Goal: Obtain resource: Obtain resource

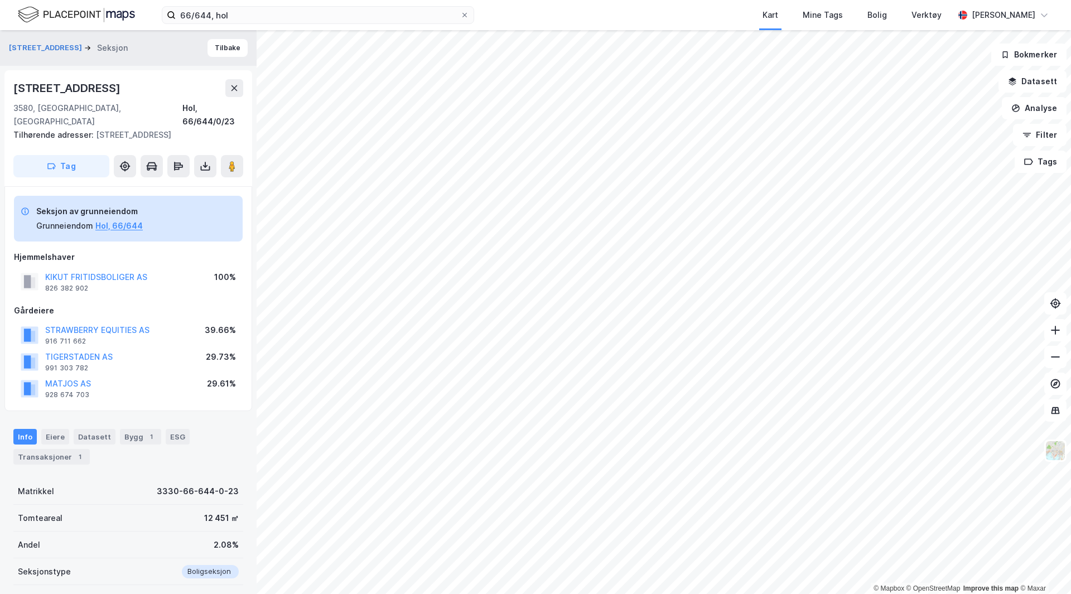
click at [124, 14] on img at bounding box center [76, 15] width 117 height 20
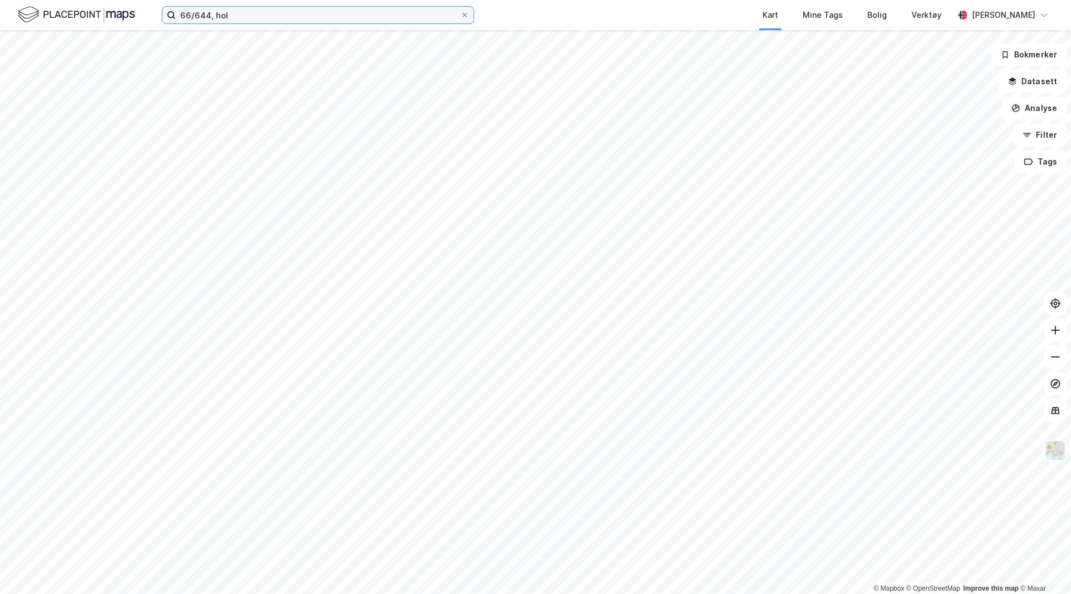
click at [226, 12] on input "66/644, hol" at bounding box center [318, 15] width 285 height 17
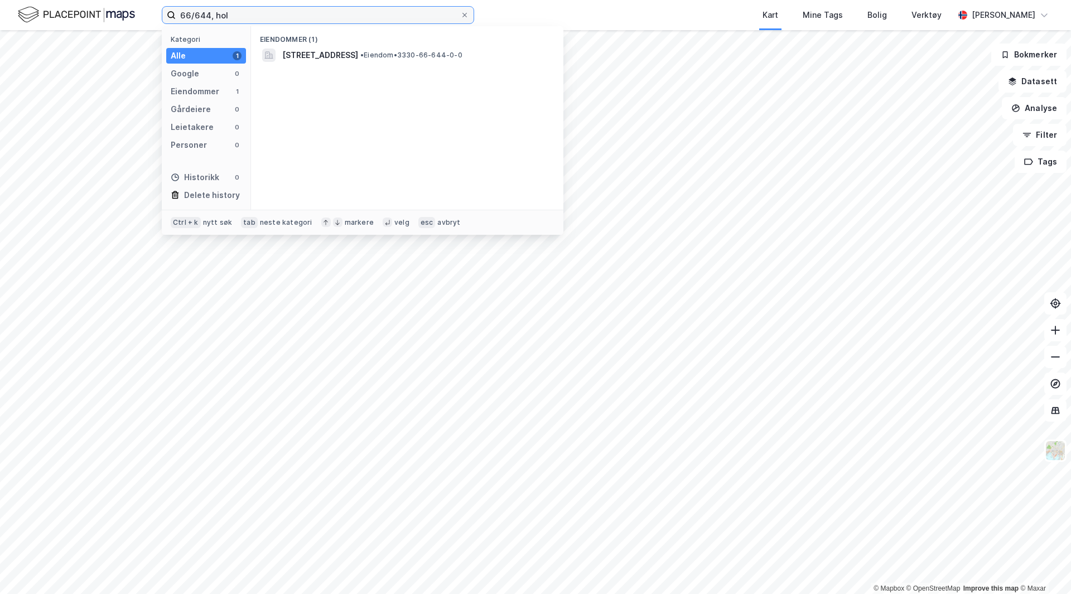
drag, startPoint x: 235, startPoint y: 12, endPoint x: 138, endPoint y: 8, distance: 97.7
click at [134, 7] on div "66/644, hol Kategori Alle 1 Google 0 Eiendommer 1 Gårdeiere 0 Leietakere 0 Pers…" at bounding box center [535, 15] width 1071 height 30
type input "9/9/2, sirdal"
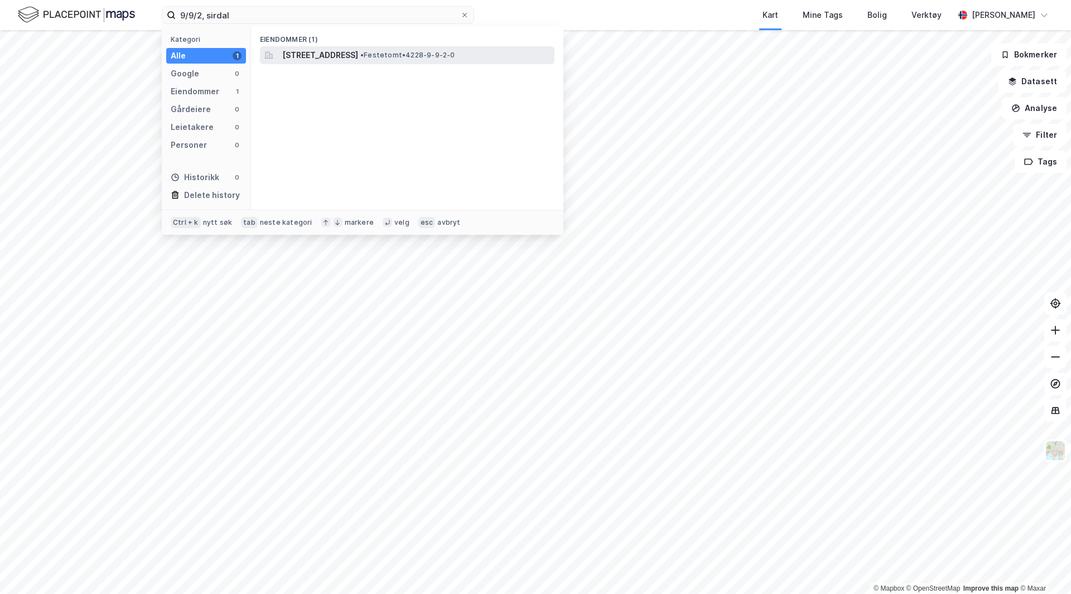
click at [358, 60] on span "Lange bakken 38, 4443, TJØRHOM, SIRDAL" at bounding box center [320, 55] width 76 height 13
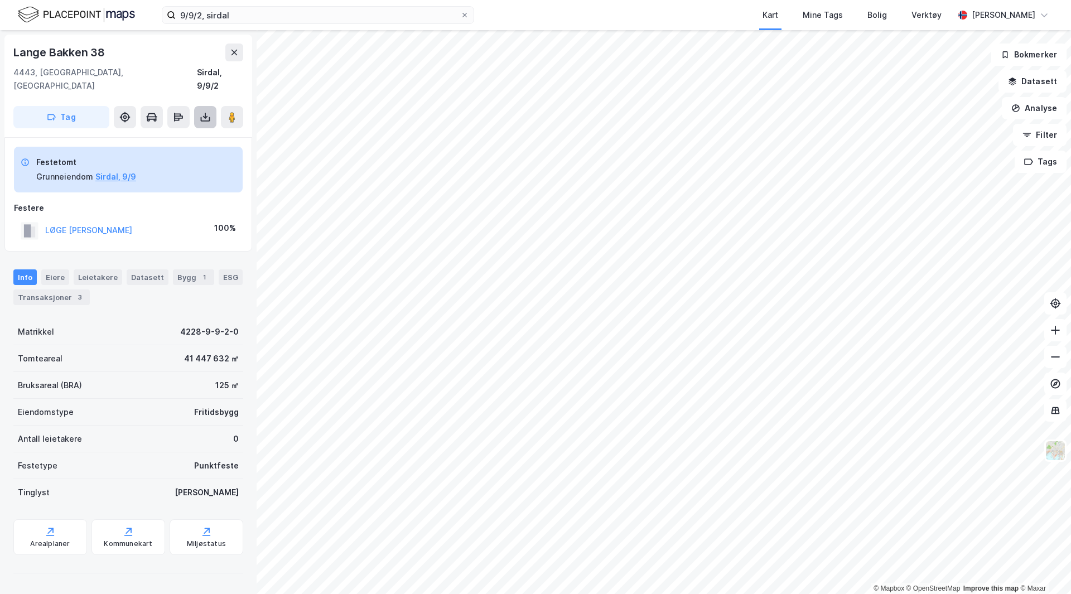
click at [205, 113] on icon at bounding box center [205, 116] width 1 height 6
click at [189, 131] on div "Last ned grunnbok" at bounding box center [157, 140] width 119 height 18
click at [125, 170] on button "Sirdal, 9/9" at bounding box center [115, 176] width 41 height 13
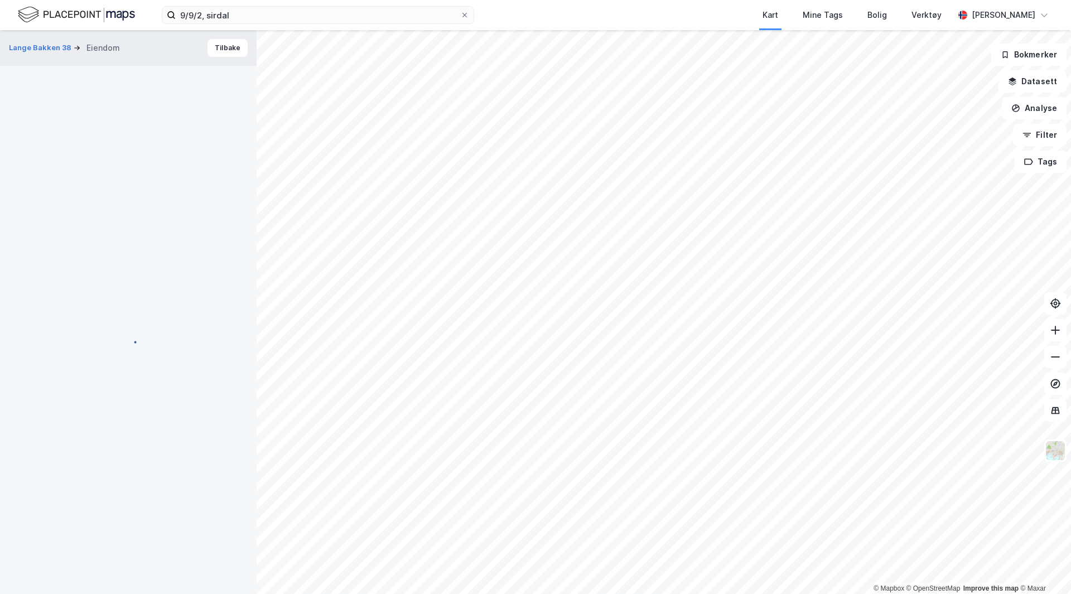
scroll to position [2, 0]
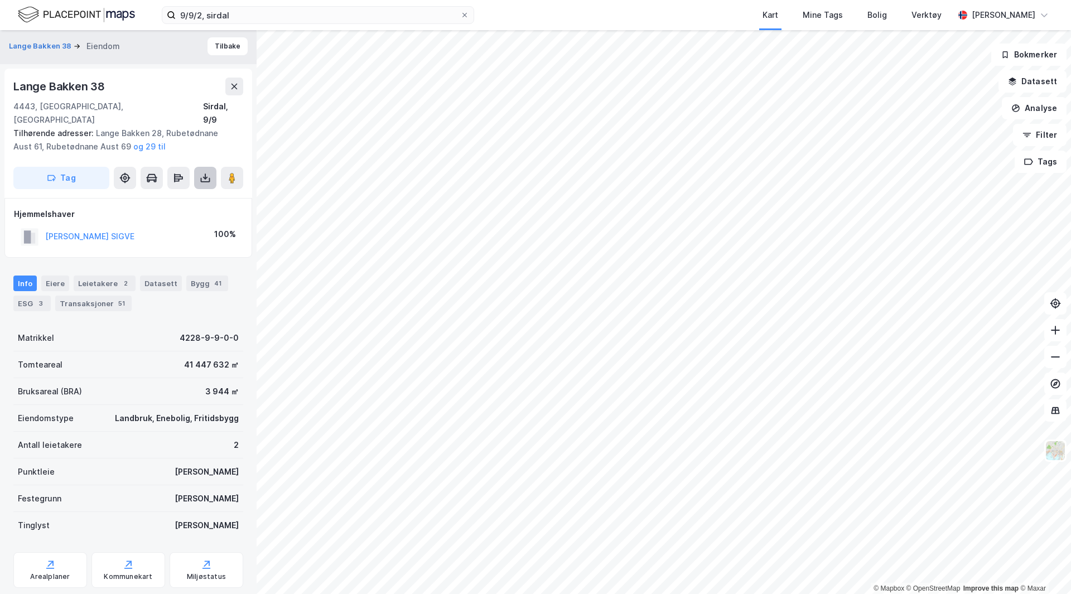
click at [208, 172] on icon at bounding box center [205, 177] width 11 height 11
click at [176, 196] on div "Last ned grunnbok" at bounding box center [150, 200] width 65 height 9
